Goal: Share content

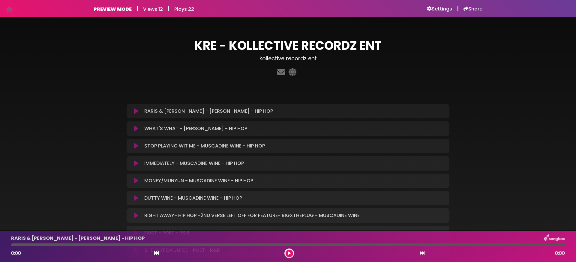
click at [473, 8] on h6 "Share" at bounding box center [472, 9] width 19 height 6
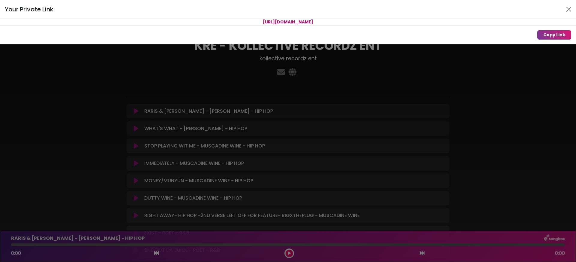
drag, startPoint x: 368, startPoint y: 22, endPoint x: 222, endPoint y: 15, distance: 145.9
click at [222, 15] on div "Your Private Link [URL][DOMAIN_NAME] Copy Link" at bounding box center [288, 22] width 576 height 44
copy div "[URL][DOMAIN_NAME]"
